Goal: Transaction & Acquisition: Purchase product/service

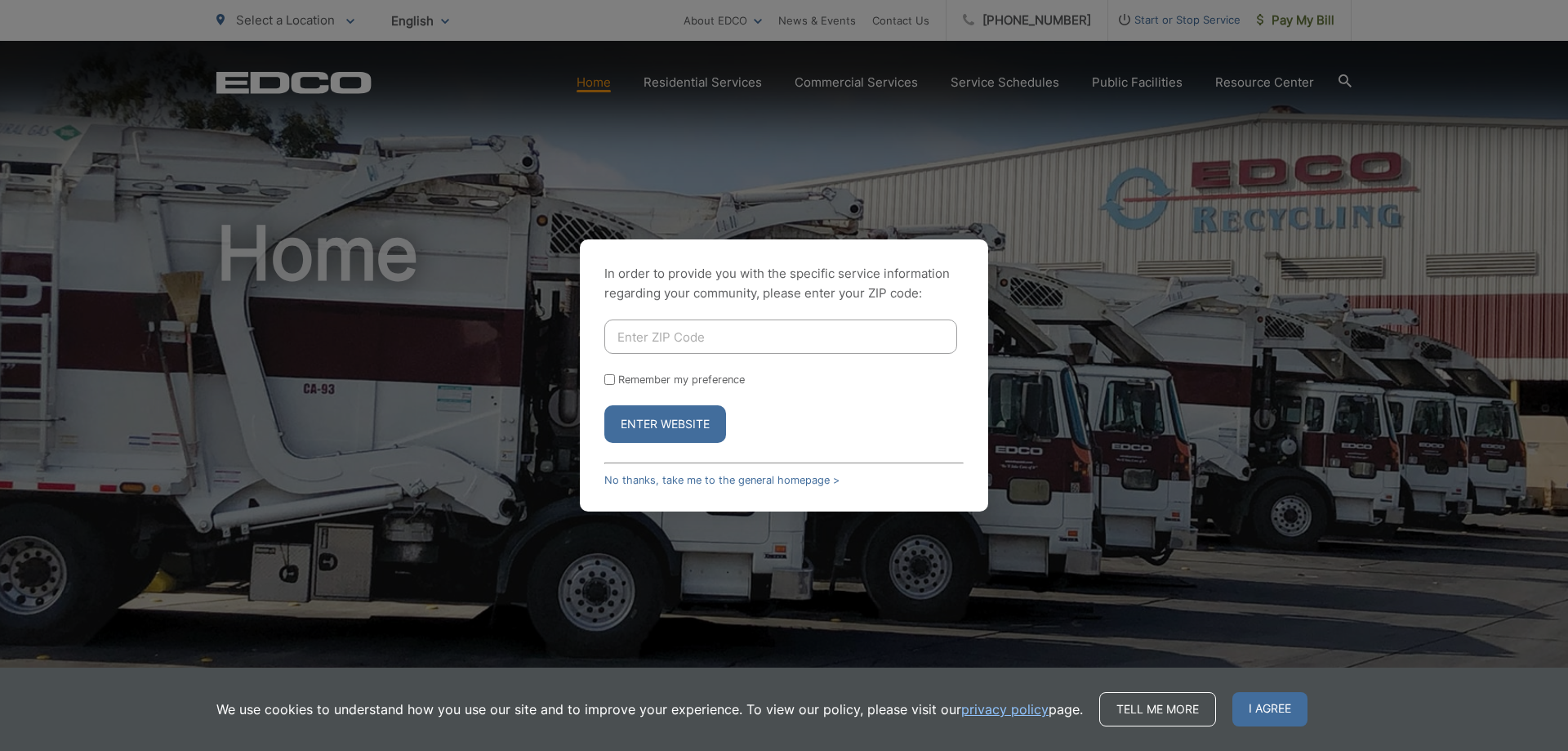
click at [702, 339] on input "Enter ZIP Code" at bounding box center [780, 336] width 353 height 34
type input "92064"
click at [611, 383] on input "Remember my preference" at bounding box center [609, 380] width 11 height 11
checkbox input "true"
click at [647, 430] on button "Enter Website" at bounding box center [665, 424] width 122 height 38
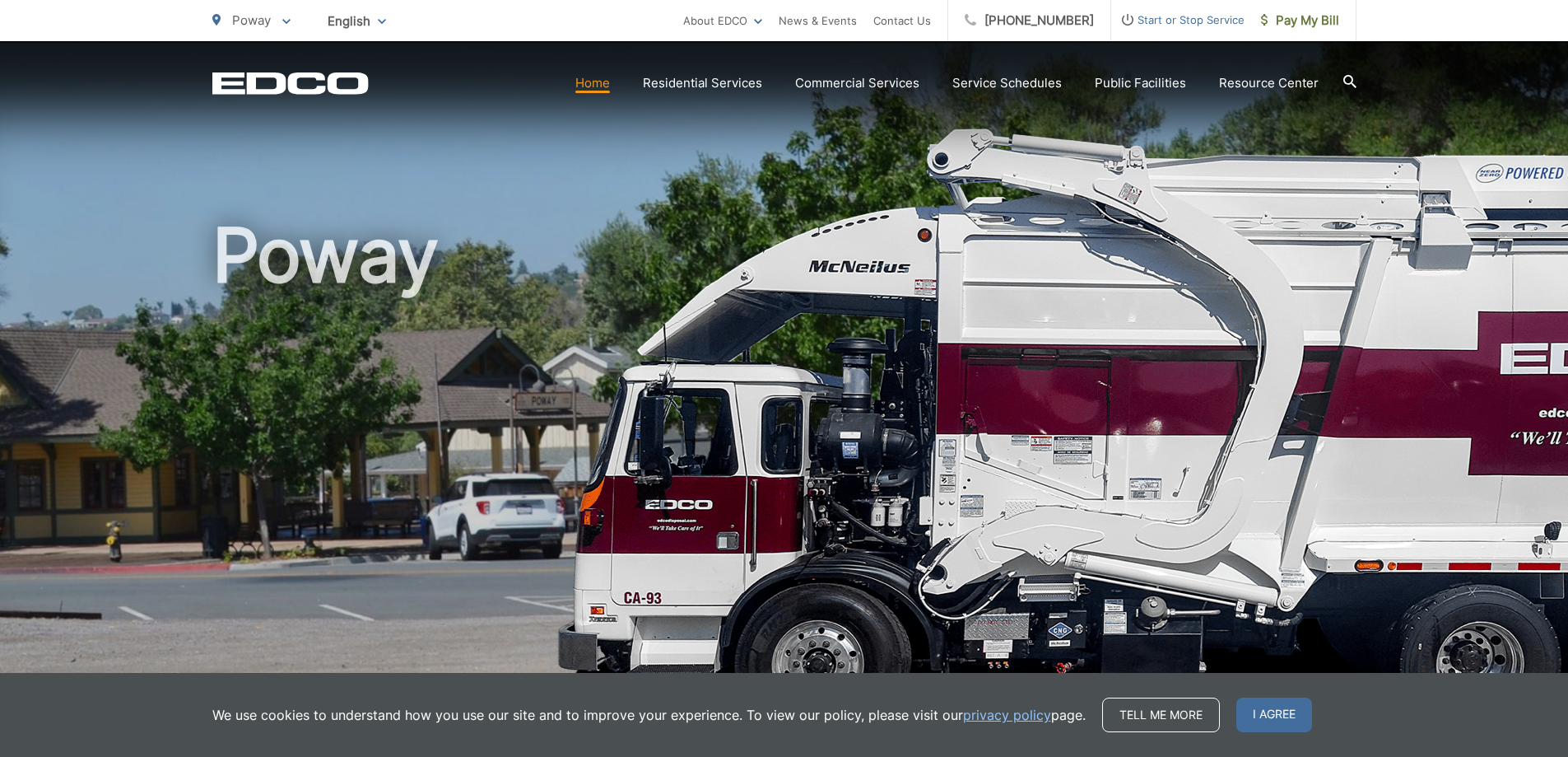
click at [601, 86] on link "Home" at bounding box center [592, 83] width 34 height 19
click at [258, 74] on icon "EDCD logo. Return to the homepage." at bounding box center [290, 83] width 156 height 21
click at [1305, 23] on span "Pay My Bill" at bounding box center [1300, 20] width 78 height 19
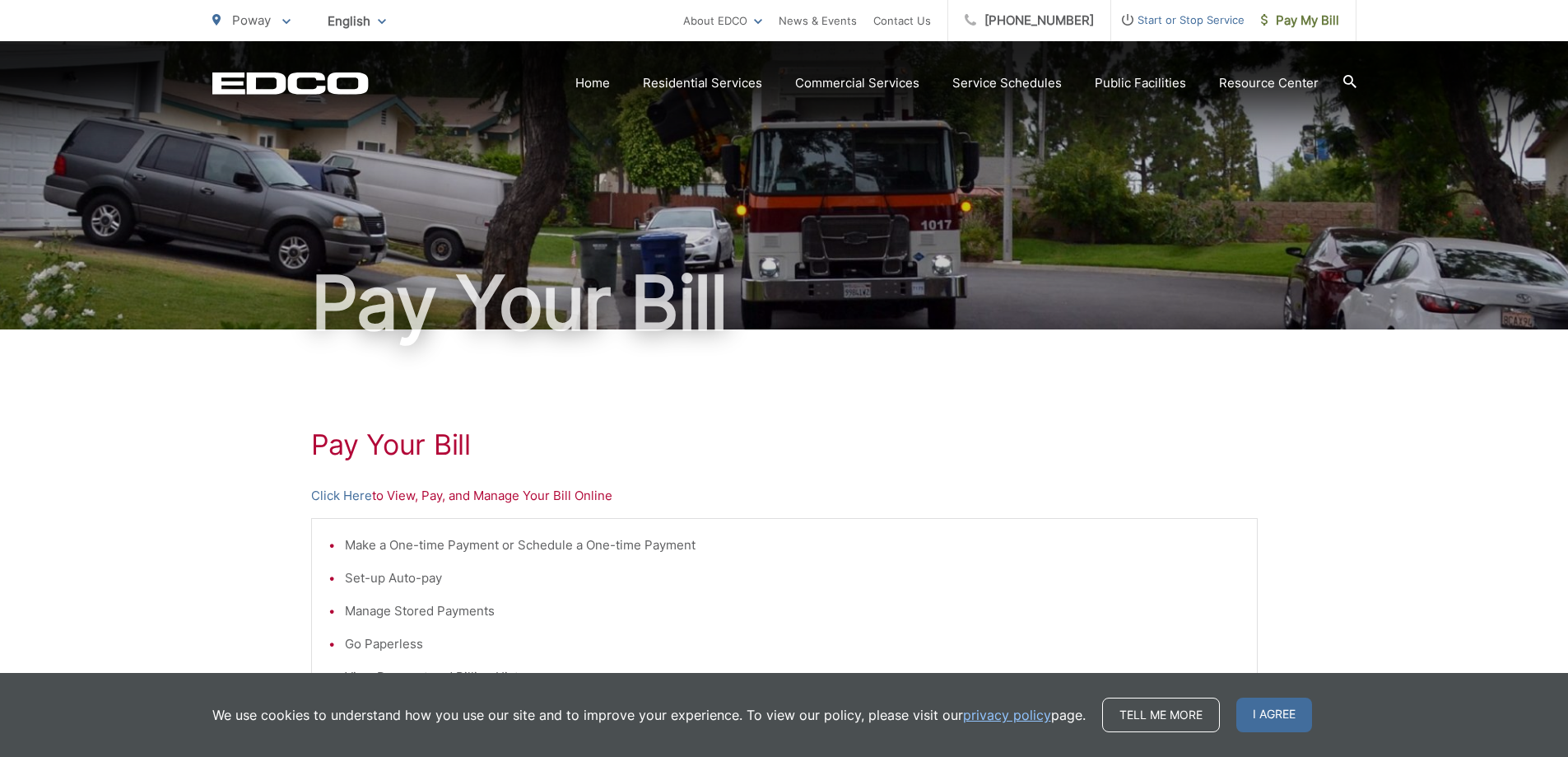
drag, startPoint x: 270, startPoint y: 397, endPoint x: 304, endPoint y: 445, distance: 58.8
click at [274, 402] on div "Pay Your Bill Click Here to View, Pay, and Manage Your Bill Online Make a One-t…" at bounding box center [784, 700] width 1568 height 739
click at [336, 497] on link "Click Here" at bounding box center [341, 496] width 61 height 19
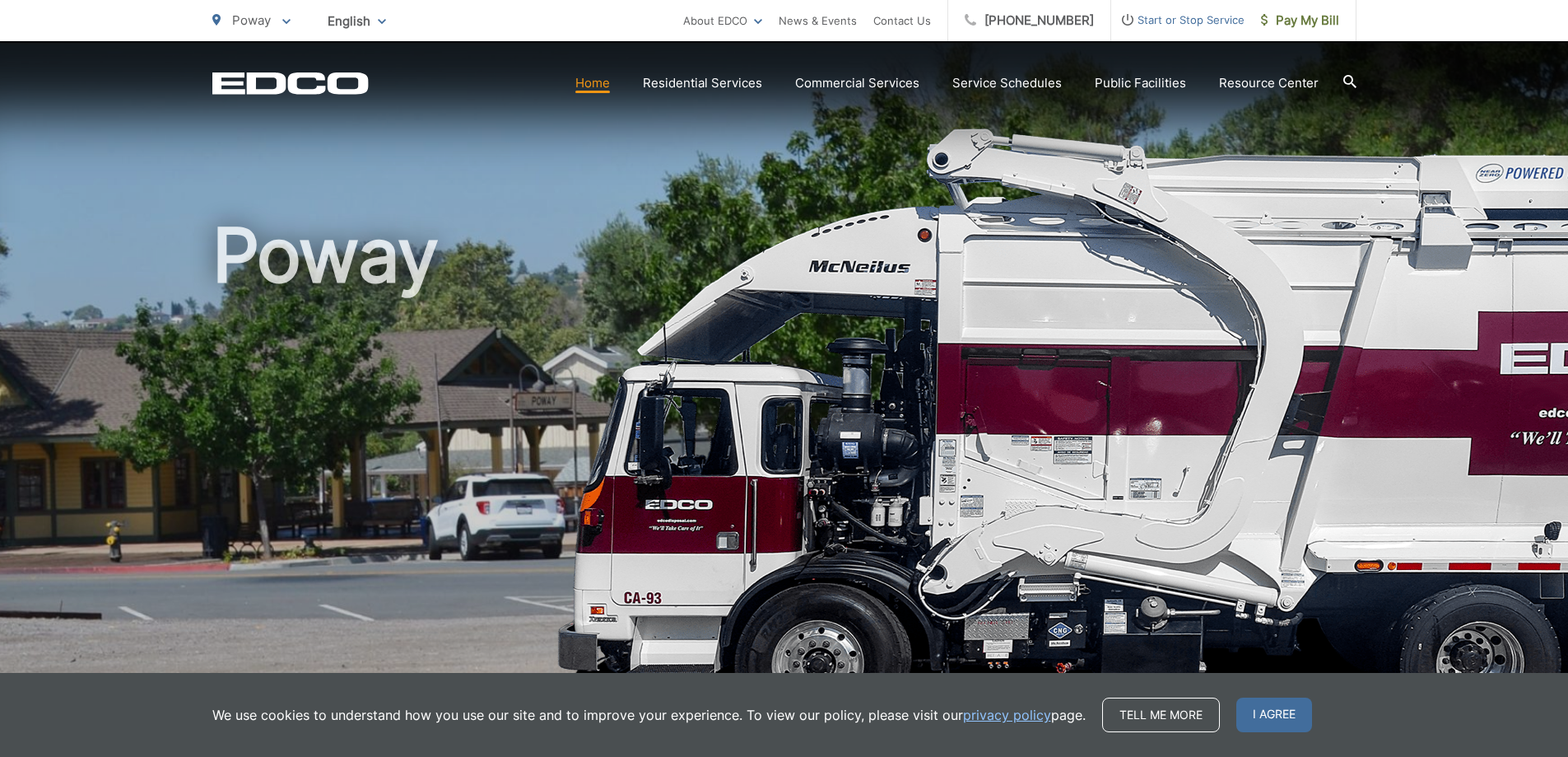
click at [303, 85] on icon "EDCO Logo" at bounding box center [290, 83] width 156 height 23
click at [603, 83] on link "Home" at bounding box center [592, 83] width 34 height 19
click at [1296, 16] on span "Pay My Bill" at bounding box center [1300, 20] width 78 height 19
